Goal: Information Seeking & Learning: Check status

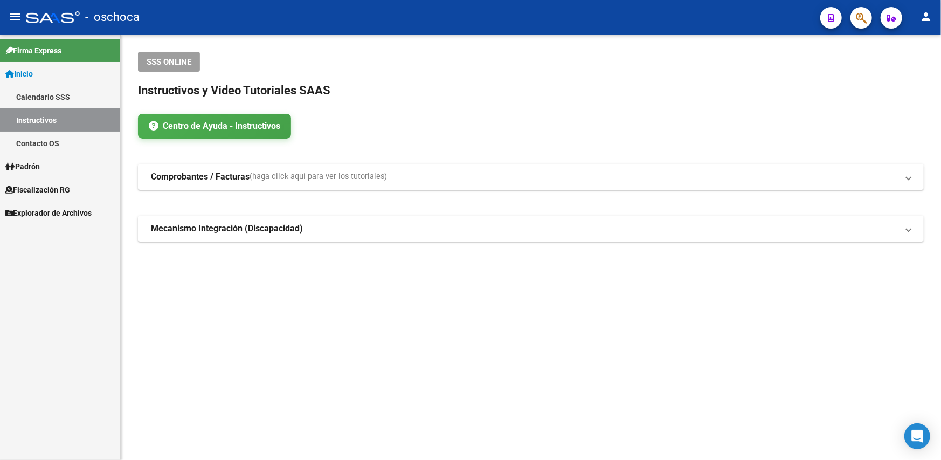
click at [53, 147] on link "Contacto OS" at bounding box center [60, 143] width 120 height 23
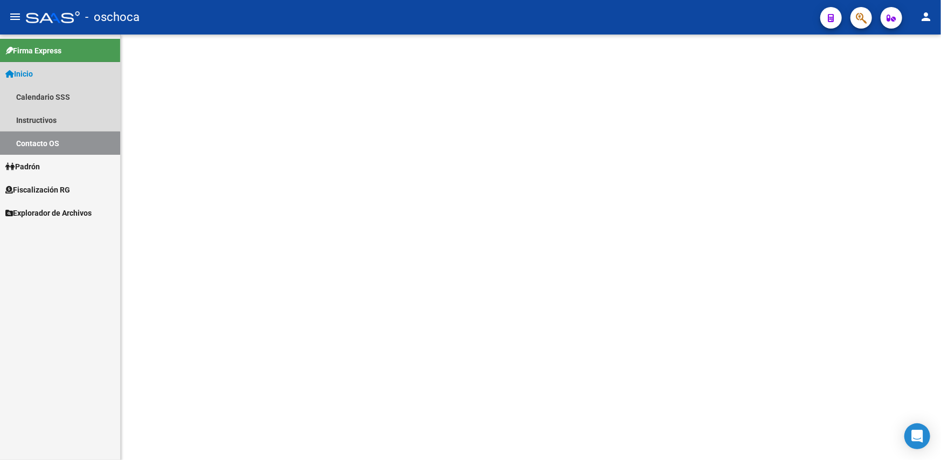
click at [51, 167] on link "Padrón" at bounding box center [60, 166] width 120 height 23
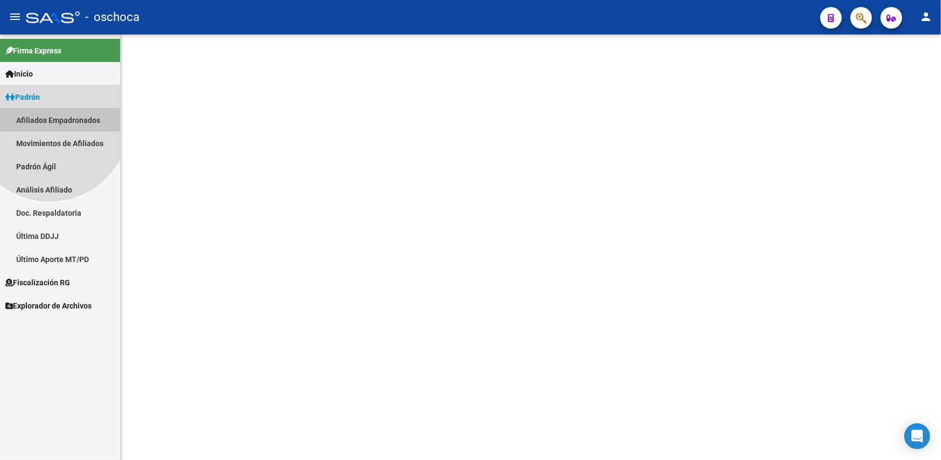
click at [50, 191] on mat-nav-list "Afiliados Empadronados Movimientos de Afiliados Padrón Ágil Análisis Afiliado D…" at bounding box center [60, 189] width 120 height 162
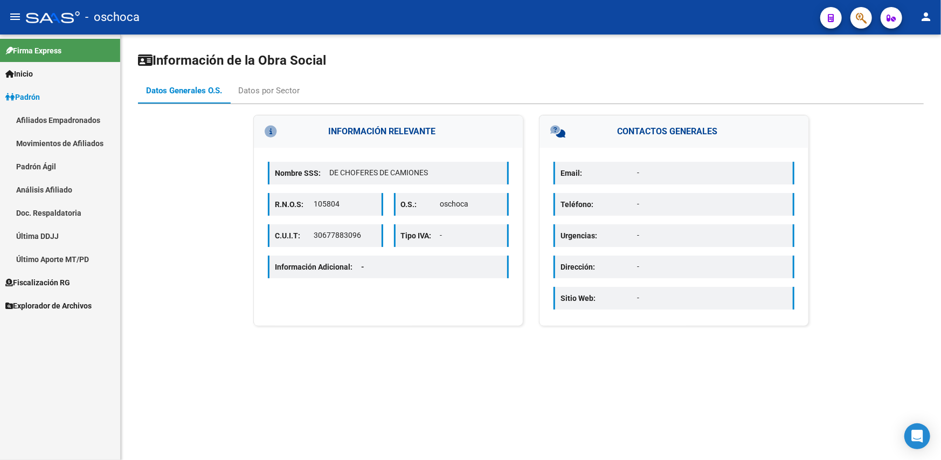
click at [57, 183] on link "Análisis Afiliado" at bounding box center [60, 189] width 120 height 23
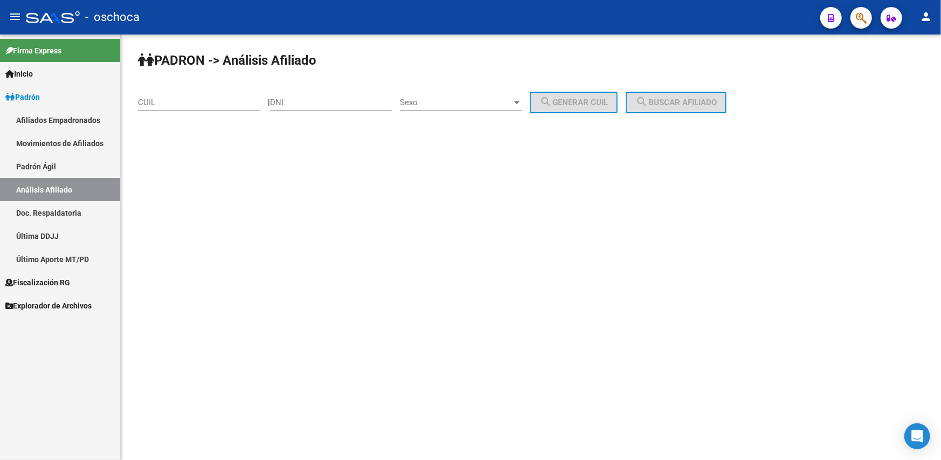
click at [39, 95] on span "Padrón" at bounding box center [22, 97] width 35 height 12
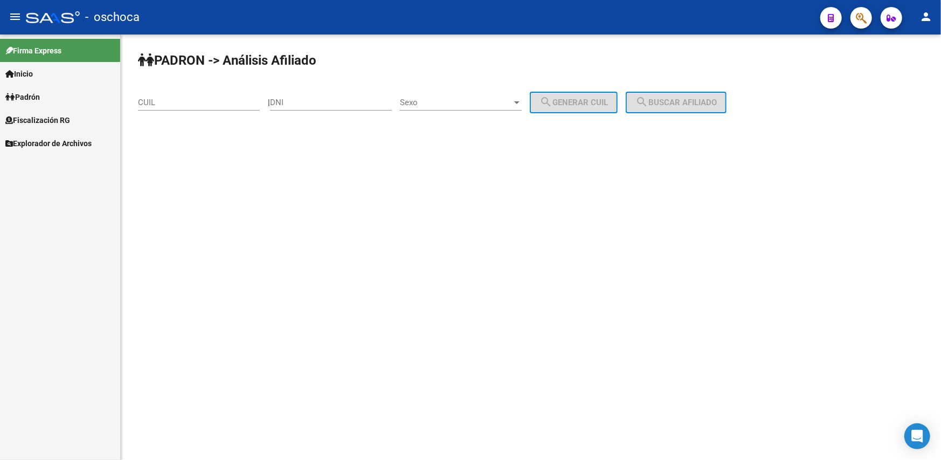
click at [47, 124] on span "Fiscalización RG" at bounding box center [37, 120] width 65 height 12
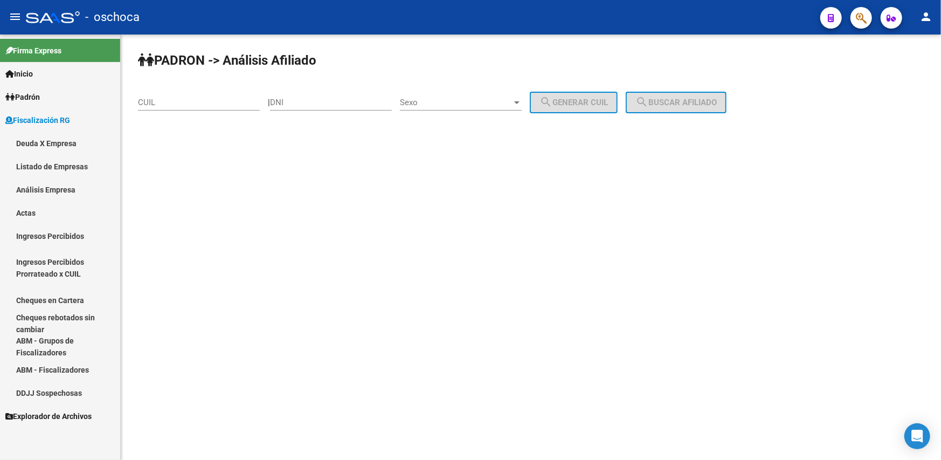
click at [44, 190] on link "Análisis Empresa" at bounding box center [60, 189] width 120 height 23
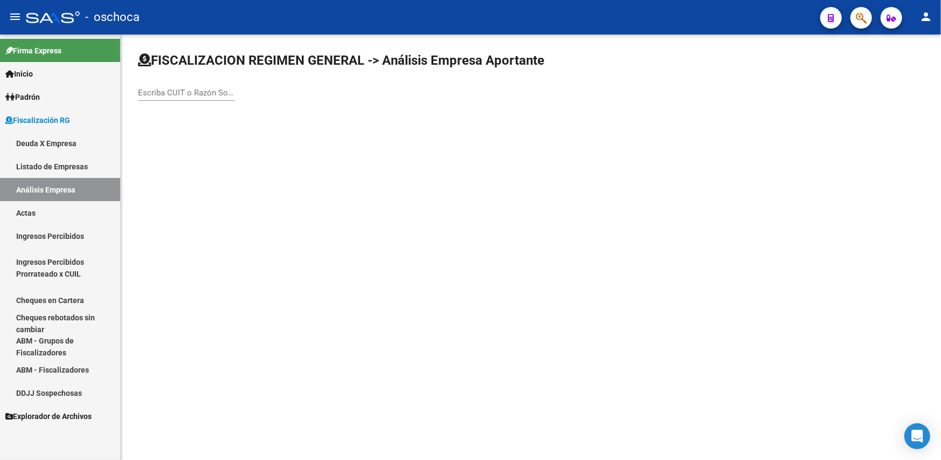
click at [166, 98] on div "Escriba CUIT o Razón Social para buscar" at bounding box center [186, 89] width 97 height 23
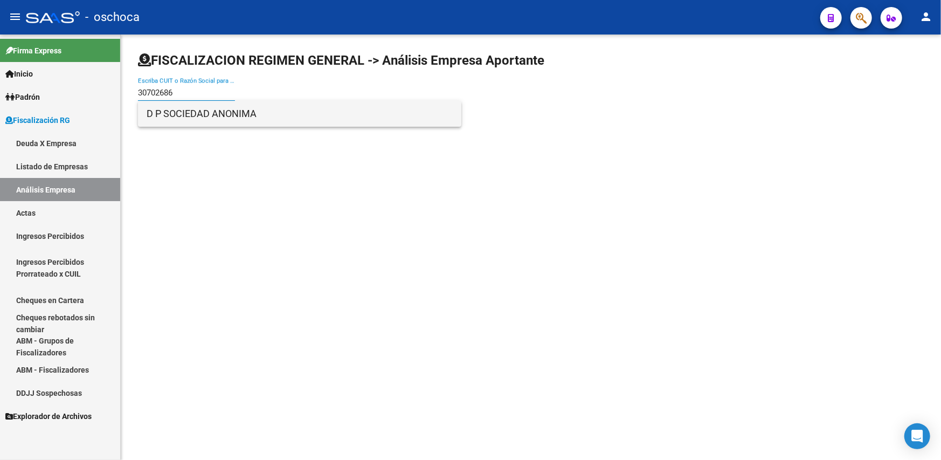
type input "30702686"
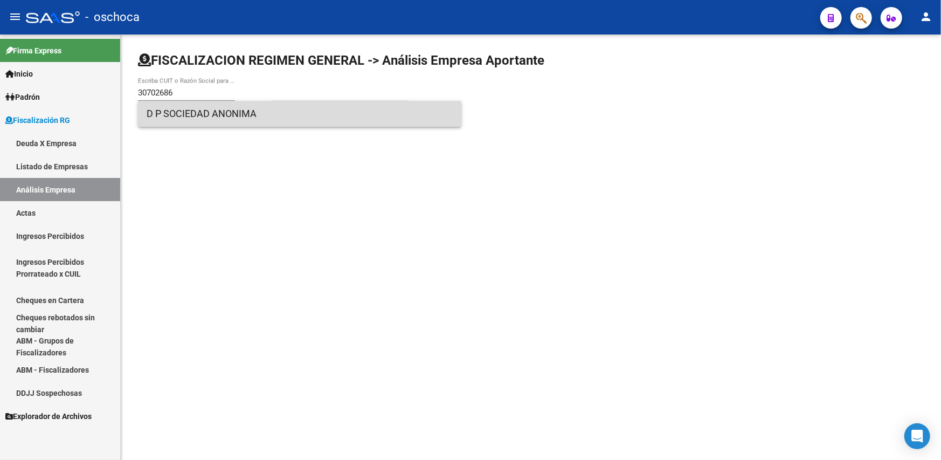
click at [230, 117] on span "D P SOCIEDAD ANONIMA" at bounding box center [300, 114] width 306 height 26
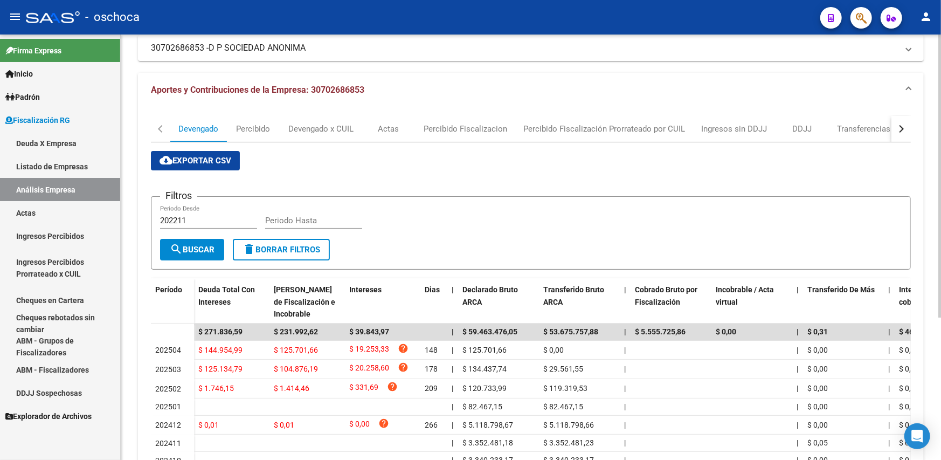
scroll to position [214, 0]
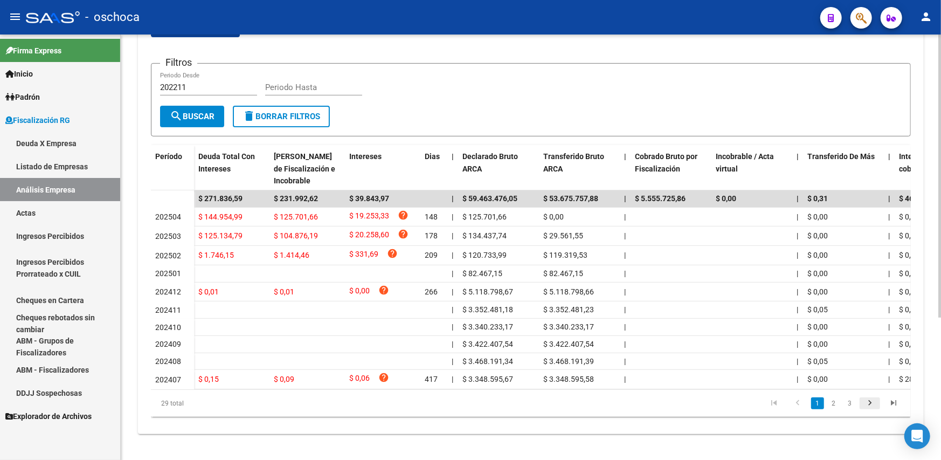
click at [872, 401] on icon "go to next page" at bounding box center [870, 404] width 14 height 13
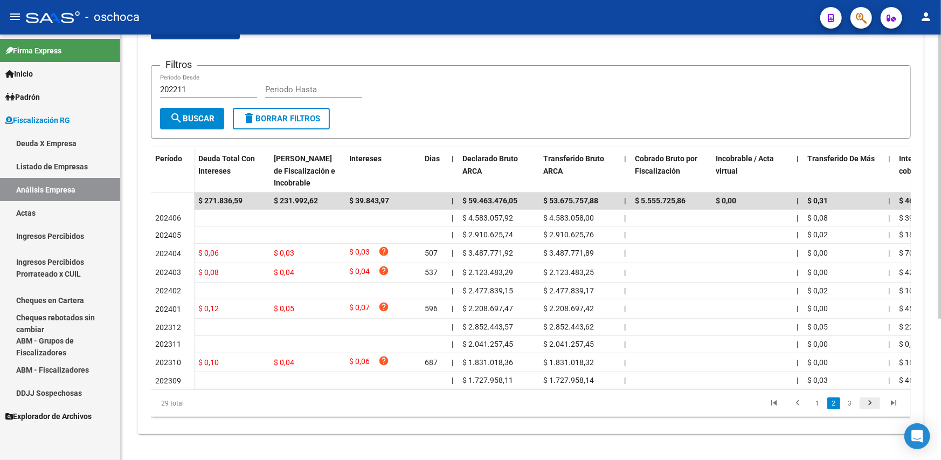
click at [872, 401] on icon "go to next page" at bounding box center [870, 404] width 14 height 13
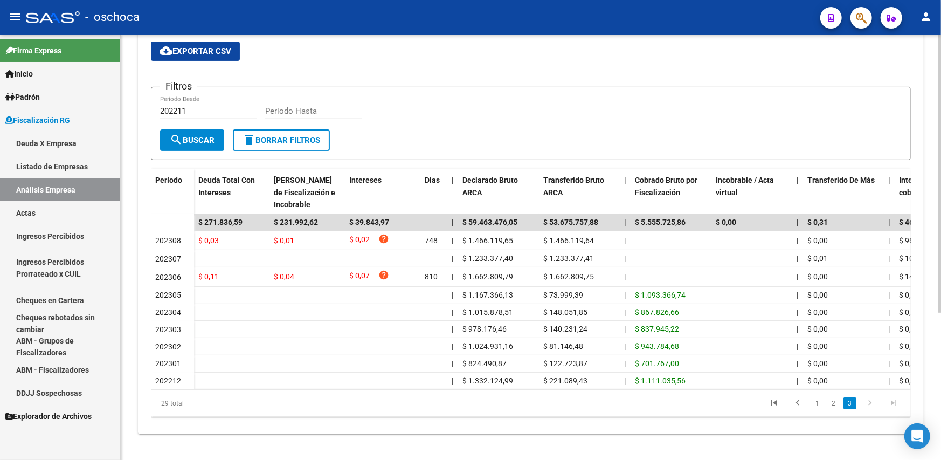
scroll to position [190, 0]
click at [872, 401] on icon "go to next page" at bounding box center [870, 404] width 14 height 13
